Goal: Task Accomplishment & Management: Manage account settings

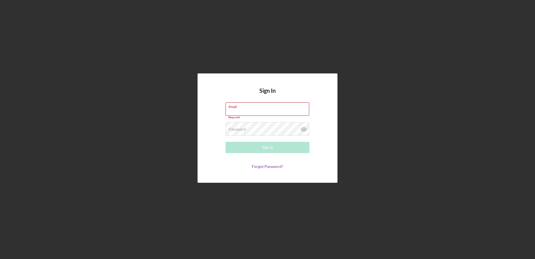
type input "[EMAIL_ADDRESS][DOMAIN_NAME]"
click at [276, 145] on button "Sign In" at bounding box center [268, 147] width 84 height 11
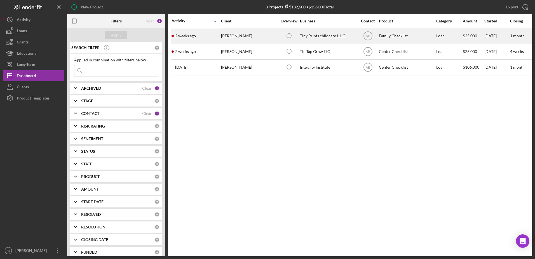
click at [230, 29] on div "[PERSON_NAME]" at bounding box center [249, 36] width 56 height 15
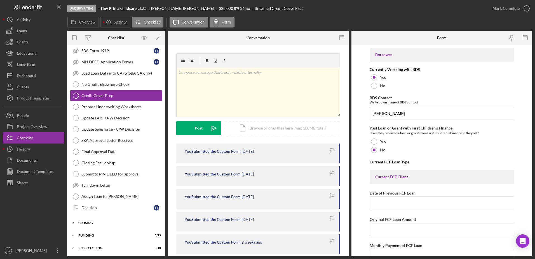
scroll to position [96, 0]
click at [103, 221] on div "CLOSING" at bounding box center [118, 221] width 80 height 3
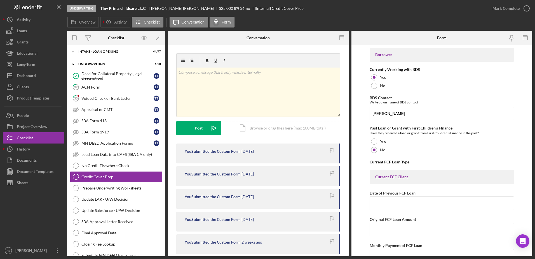
scroll to position [0, 0]
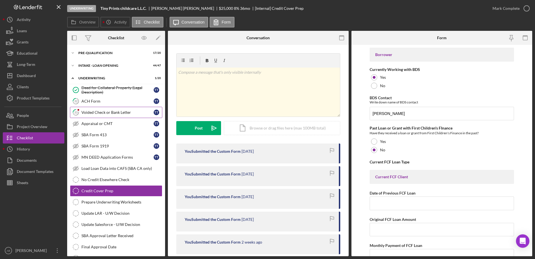
click at [114, 111] on div "Voided Check or Bank Letter" at bounding box center [117, 112] width 72 height 4
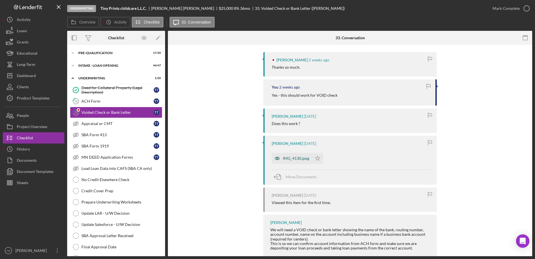
scroll to position [112, 0]
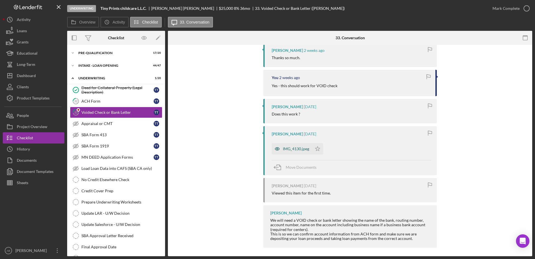
click at [285, 148] on div "IMG_4130.jpeg" at bounding box center [296, 148] width 26 height 4
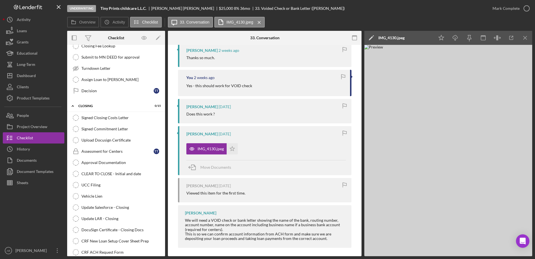
scroll to position [211, 0]
click at [108, 119] on div "Signed Closing Costs Letter" at bounding box center [121, 118] width 81 height 4
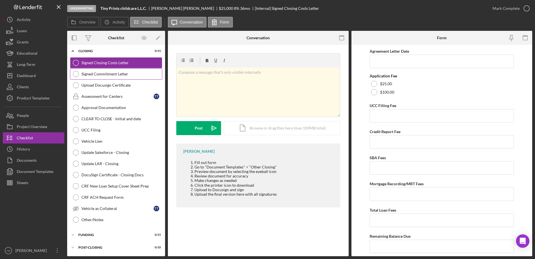
click at [114, 70] on link "Signed Commitment Letter Signed Commitment Letter" at bounding box center [116, 73] width 92 height 11
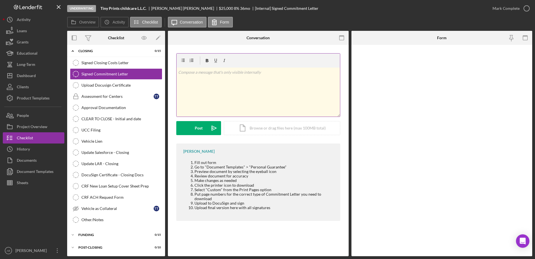
scroll to position [267, 0]
